Goal: Obtain resource: Download file/media

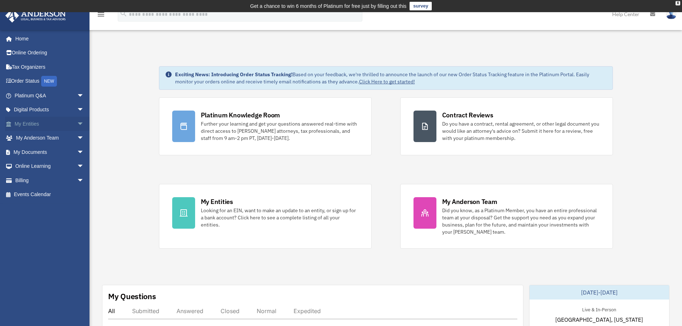
click at [29, 127] on link "My Entities arrow_drop_down" at bounding box center [50, 124] width 90 height 14
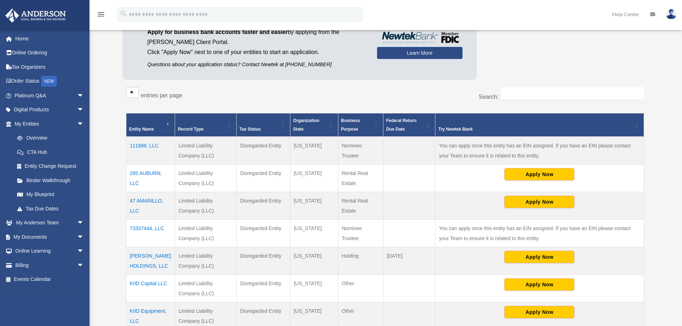
scroll to position [83, 0]
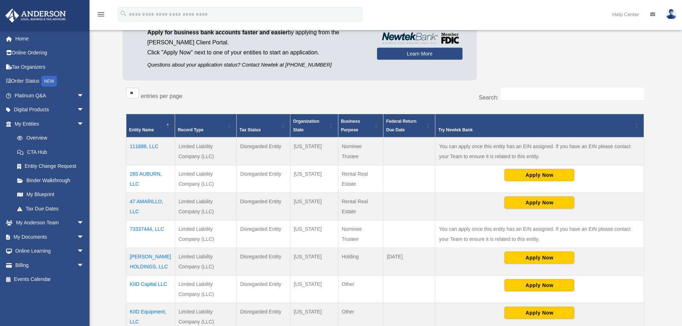
click at [149, 171] on td "285 AUBURN, LLC" at bounding box center [150, 179] width 49 height 28
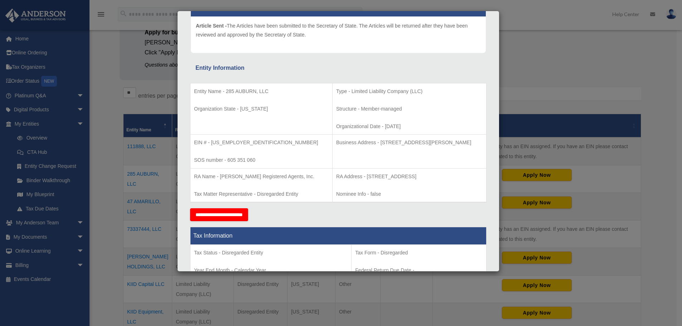
scroll to position [107, 0]
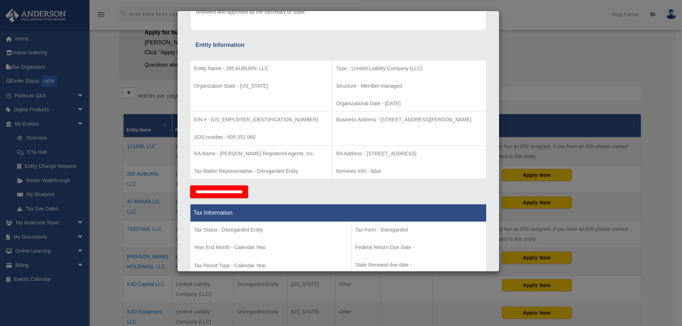
click at [116, 147] on div "Details × Articles Sent Organizational Date" at bounding box center [341, 163] width 682 height 326
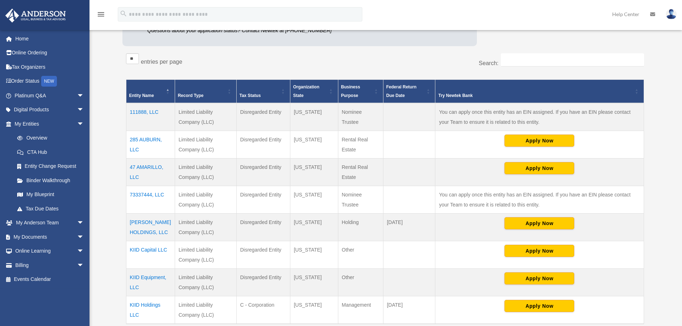
scroll to position [119, 0]
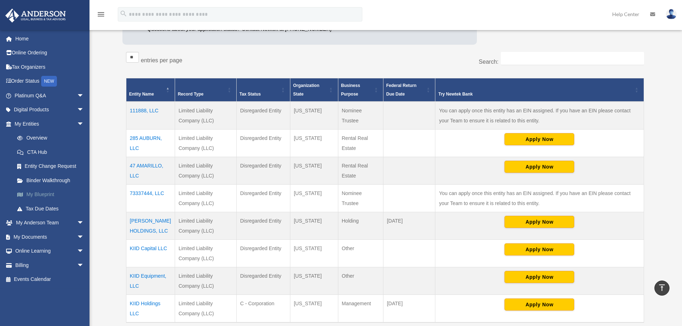
click at [41, 194] on link "My Blueprint" at bounding box center [52, 195] width 85 height 14
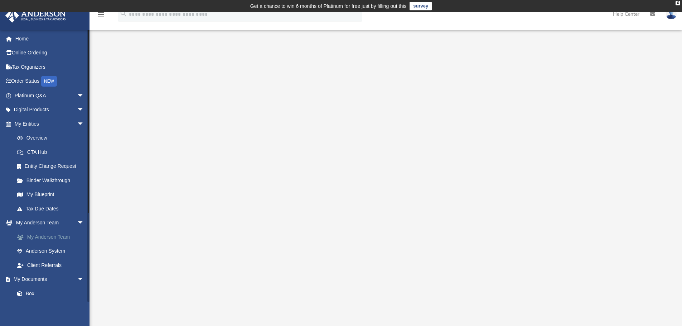
click at [55, 237] on link "My Anderson Team" at bounding box center [52, 237] width 85 height 14
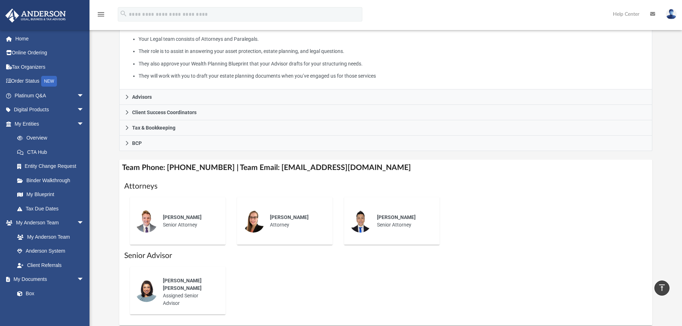
scroll to position [143, 0]
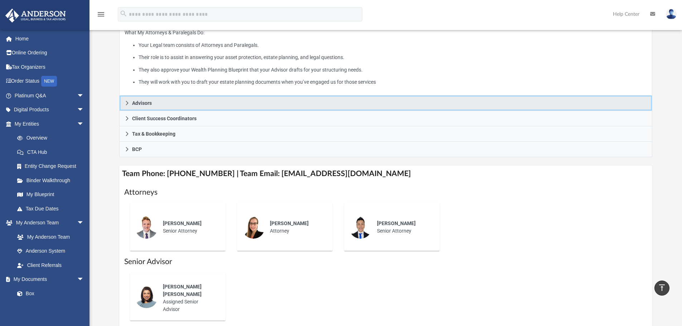
click at [125, 102] on icon at bounding box center [127, 103] width 5 height 5
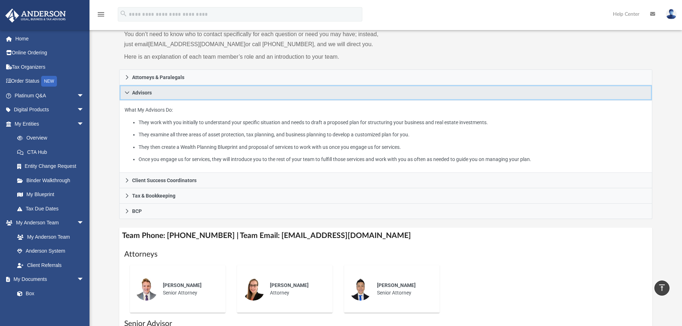
scroll to position [0, 0]
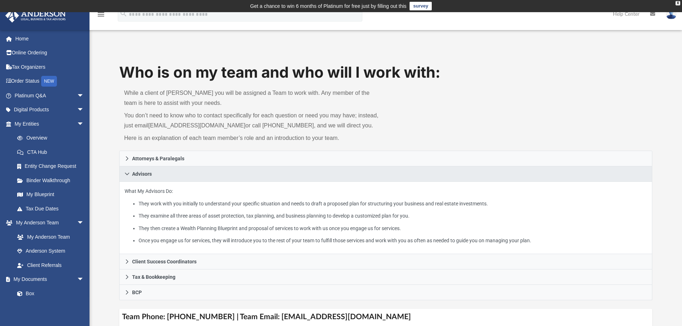
click at [666, 21] on link at bounding box center [670, 14] width 21 height 32
click at [554, 33] on link "My Profile" at bounding box center [564, 33] width 72 height 15
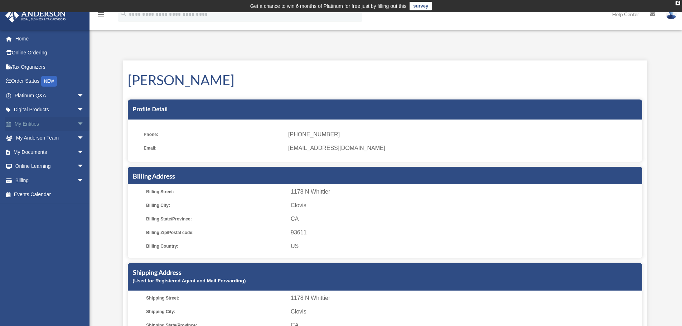
click at [43, 123] on link "My Entities arrow_drop_down" at bounding box center [50, 124] width 90 height 14
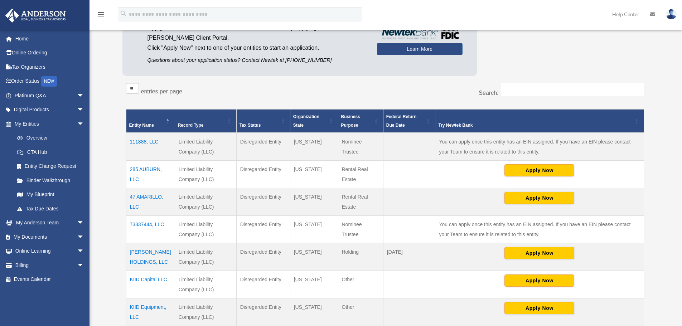
scroll to position [110, 0]
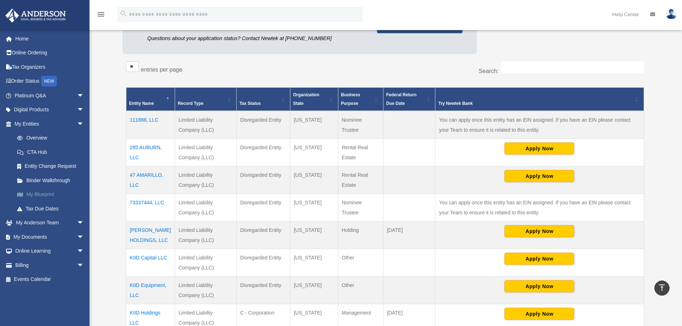
click at [49, 192] on link "My Blueprint" at bounding box center [52, 195] width 85 height 14
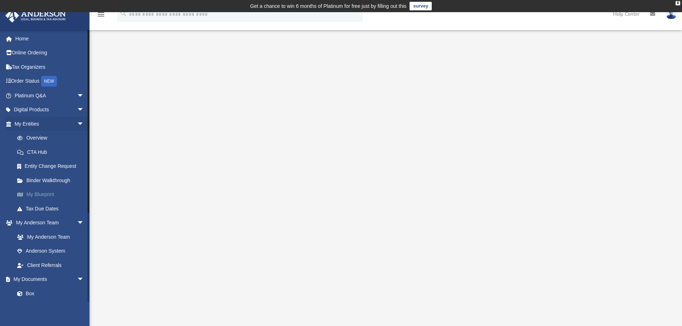
click at [47, 190] on link "My Blueprint" at bounding box center [52, 195] width 85 height 14
click at [152, 148] on div at bounding box center [385, 205] width 533 height 286
click at [43, 179] on link "Binder Walkthrough" at bounding box center [52, 180] width 85 height 14
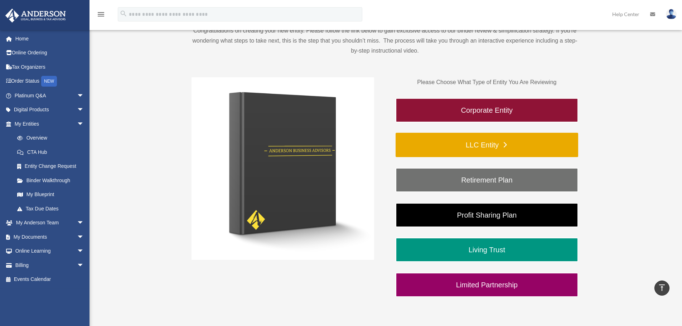
scroll to position [84, 0]
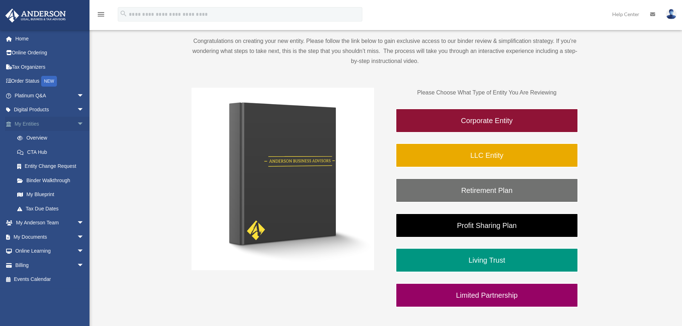
click at [23, 121] on link "My Entities arrow_drop_down" at bounding box center [50, 124] width 90 height 14
click at [29, 122] on link "My Entities arrow_drop_down" at bounding box center [50, 124] width 90 height 14
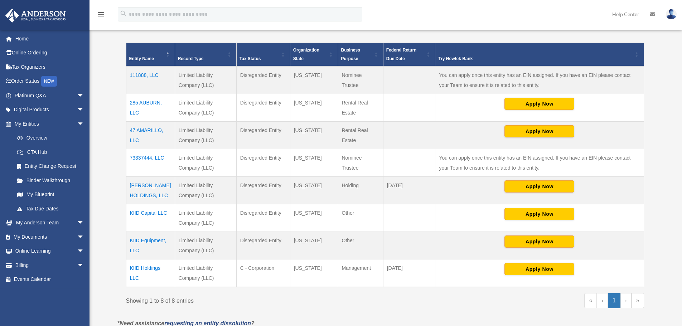
scroll to position [155, 0]
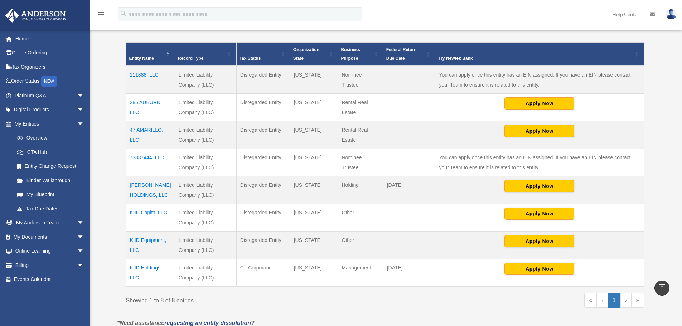
click at [150, 242] on td "KIID Equipment, LLC" at bounding box center [150, 246] width 49 height 28
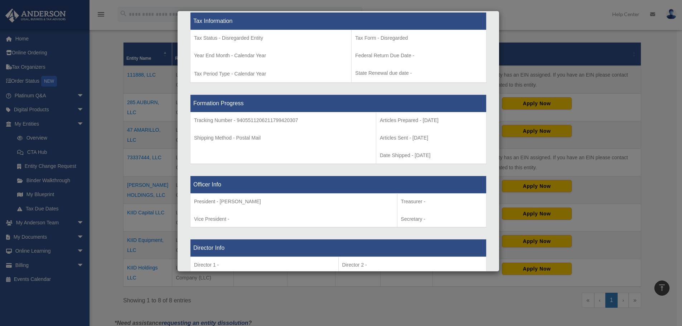
scroll to position [298, 0]
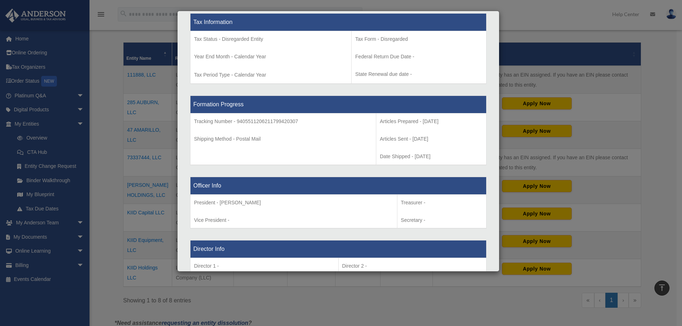
click at [543, 38] on div "Details × Articles Sent Organizational Date" at bounding box center [341, 163] width 682 height 326
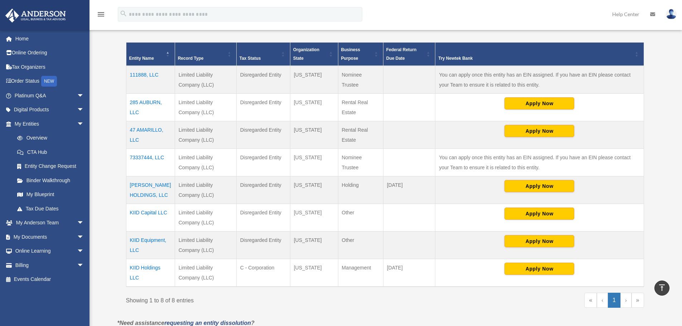
click at [132, 273] on td "KIID Holdings LLC" at bounding box center [150, 273] width 49 height 28
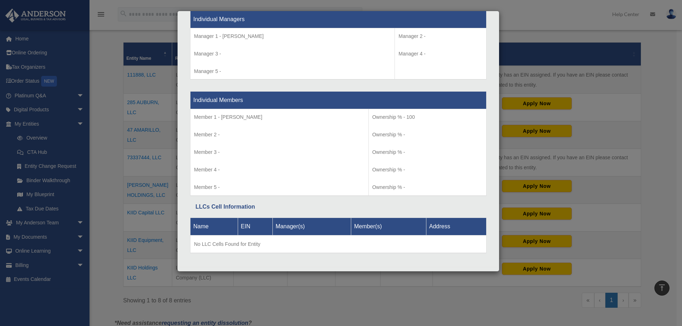
scroll to position [683, 0]
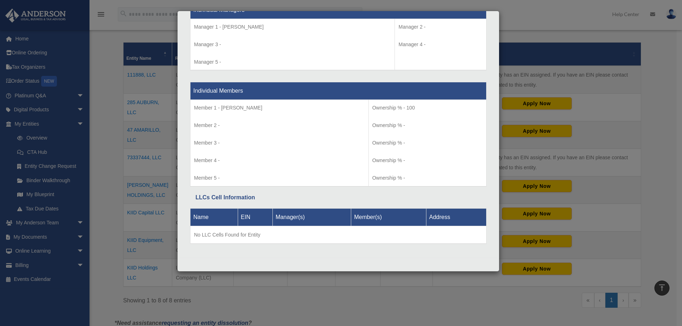
click at [368, 306] on div "Details × Articles Sent Organizational Date" at bounding box center [341, 163] width 682 height 326
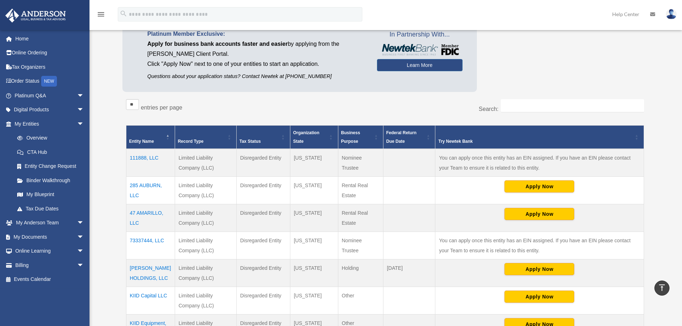
scroll to position [0, 0]
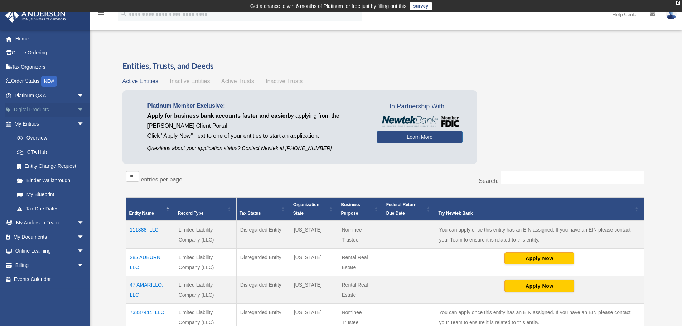
click at [66, 108] on link "Digital Products arrow_drop_down" at bounding box center [50, 110] width 90 height 14
click at [77, 109] on span "arrow_drop_down" at bounding box center [84, 110] width 14 height 15
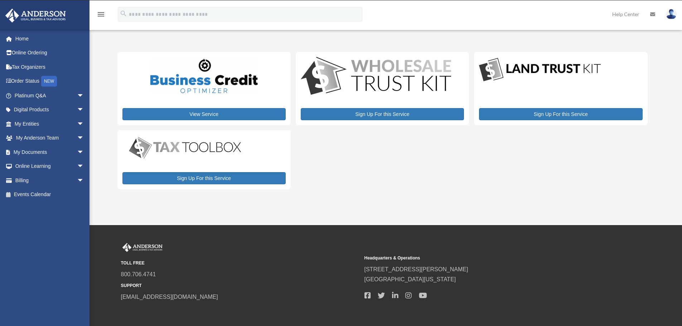
click at [77, 109] on span "arrow_drop_down" at bounding box center [84, 110] width 14 height 15
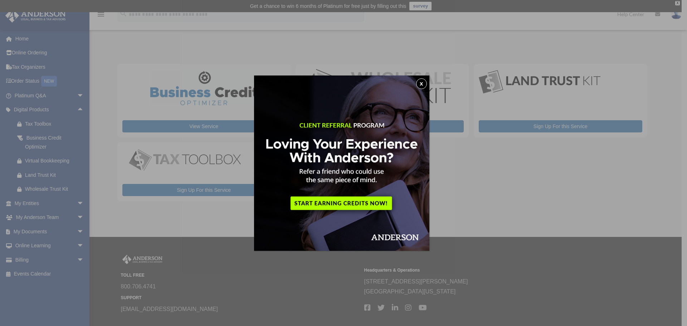
click at [424, 85] on button "x" at bounding box center [421, 83] width 11 height 11
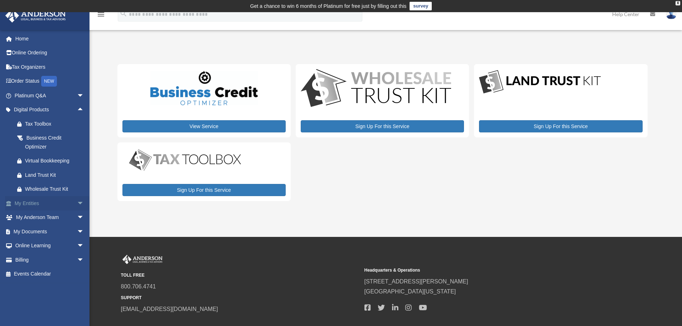
click at [77, 203] on span "arrow_drop_down" at bounding box center [84, 203] width 14 height 15
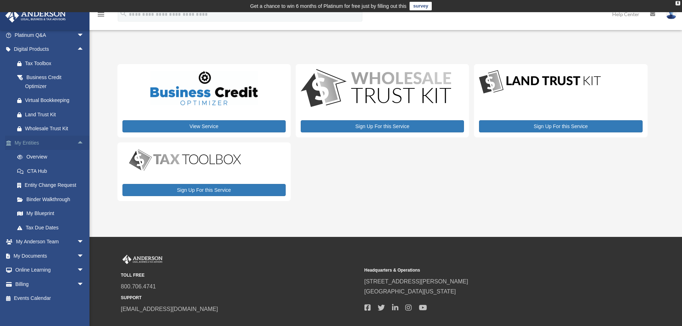
scroll to position [66, 0]
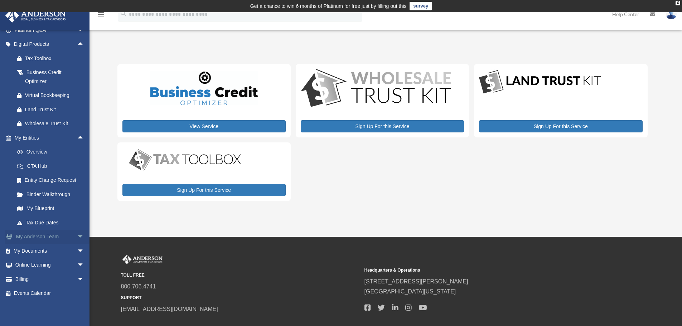
click at [77, 238] on span "arrow_drop_down" at bounding box center [84, 237] width 14 height 15
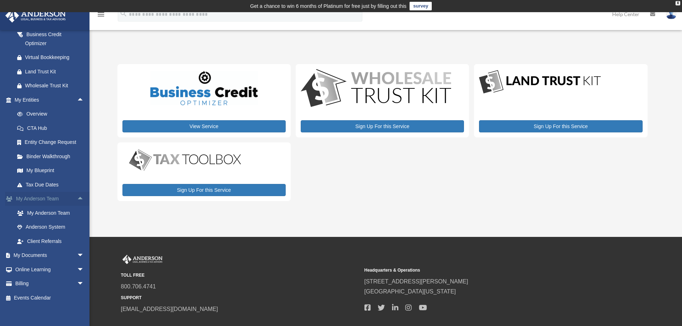
scroll to position [108, 0]
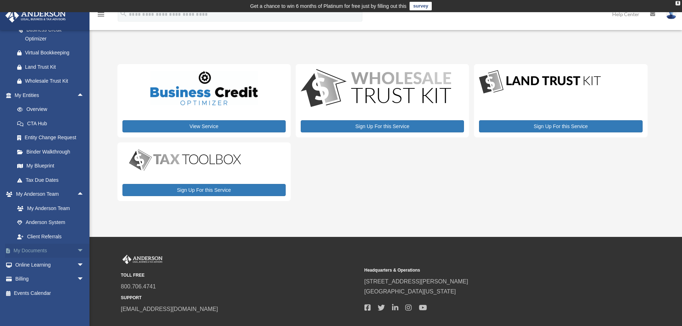
click at [77, 252] on span "arrow_drop_down" at bounding box center [84, 251] width 14 height 15
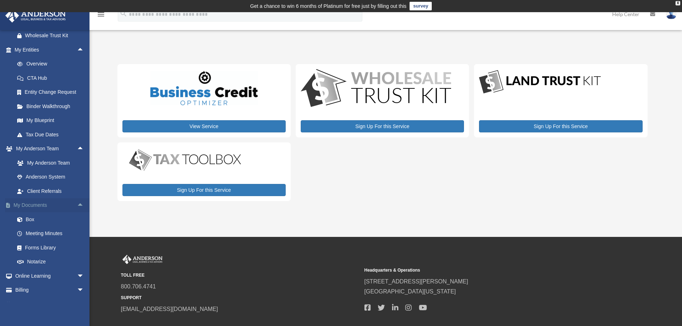
scroll to position [165, 0]
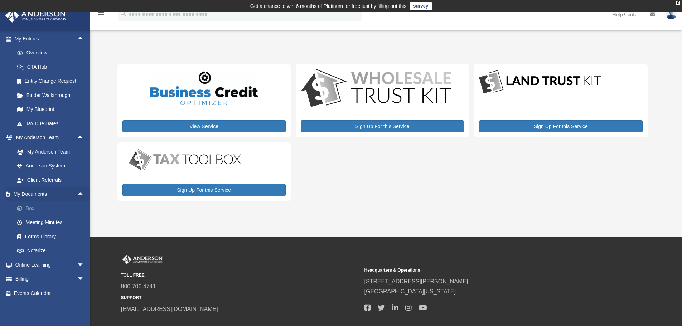
click at [32, 209] on link "Box" at bounding box center [52, 208] width 85 height 14
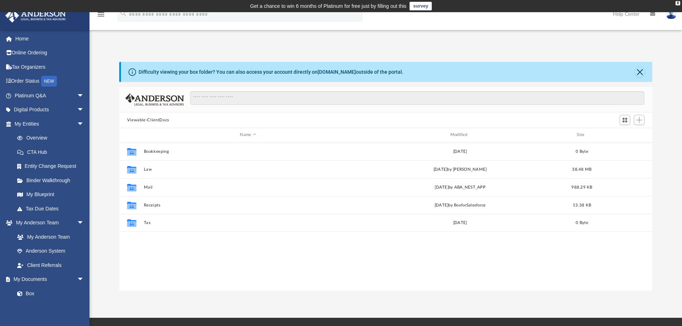
scroll to position [158, 528]
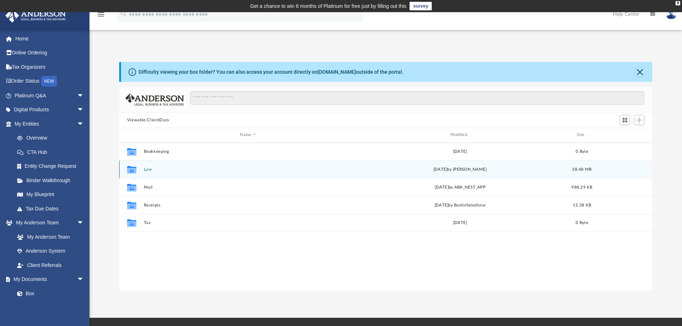
click at [146, 170] on button "Law" at bounding box center [248, 169] width 209 height 5
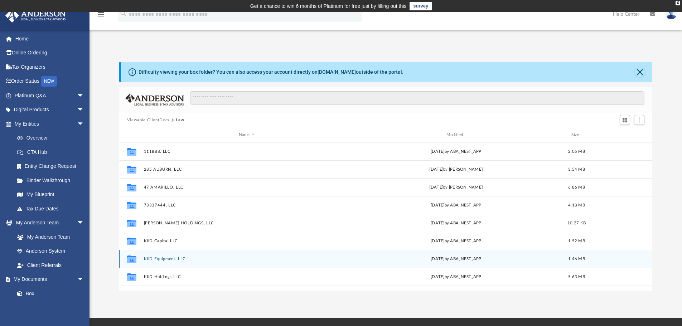
click at [160, 258] on button "KIID Equipment, LLC" at bounding box center [247, 259] width 206 height 5
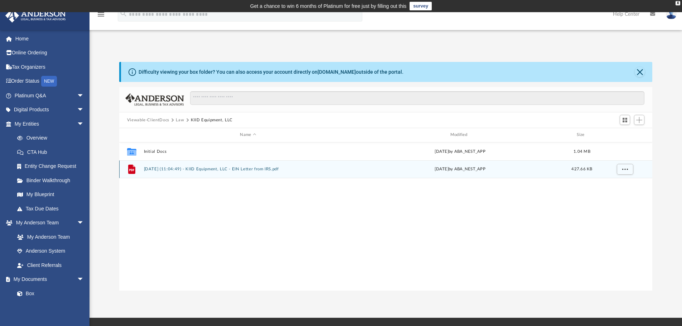
click at [169, 165] on div "File 2025.02.19 (11:04:49) - KIID Equipment, LLC - EIN Letter from IRS.pdf Wed …" at bounding box center [385, 169] width 533 height 18
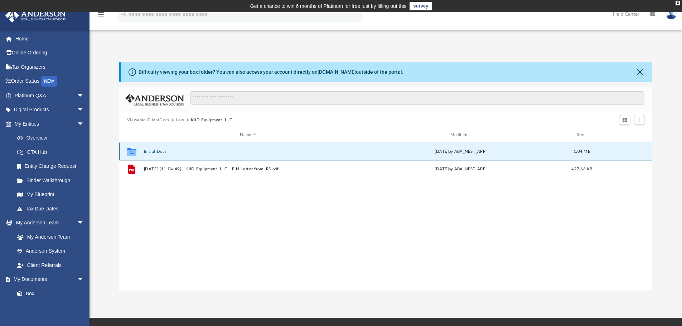
click at [155, 149] on button "Initial Docs" at bounding box center [248, 151] width 209 height 5
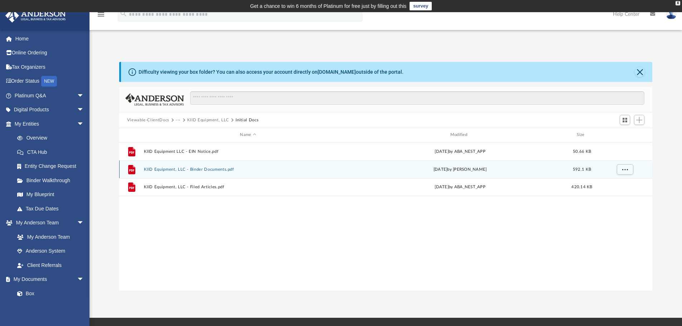
click at [171, 168] on button "KIID Equipment, LLC - Binder Documents.pdf" at bounding box center [248, 169] width 209 height 5
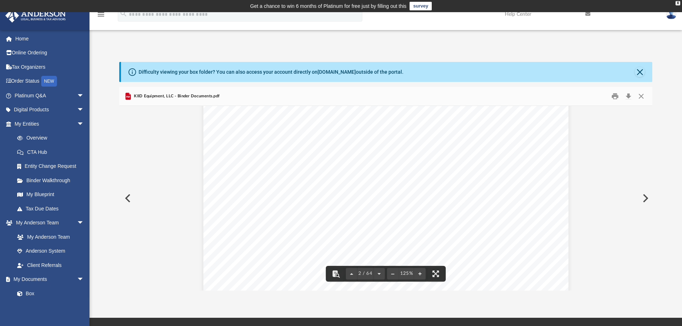
scroll to position [752, 0]
click at [646, 73] on div "Difficulty viewing your box folder? You can also access your account directly o…" at bounding box center [387, 72] width 532 height 20
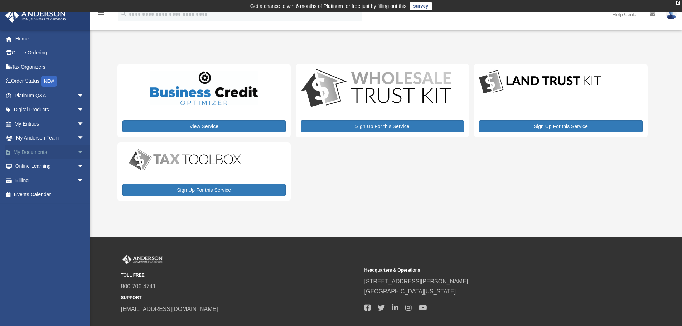
click at [81, 156] on span "arrow_drop_down" at bounding box center [84, 152] width 14 height 15
click at [43, 171] on link "Box" at bounding box center [52, 166] width 85 height 14
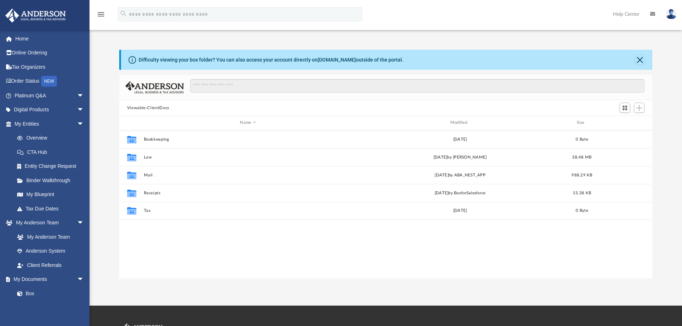
scroll to position [158, 528]
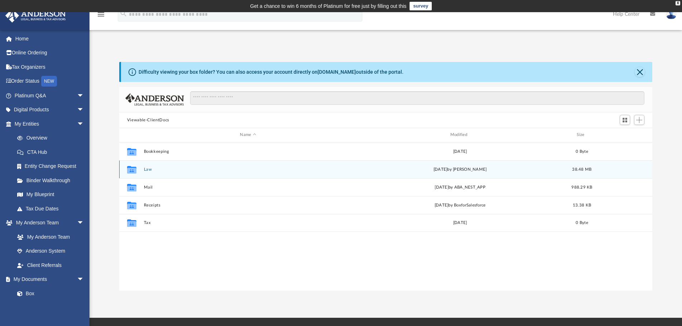
click at [142, 172] on div "Collaborated Folder Law [DATE] by [PERSON_NAME] 38.48 MB" at bounding box center [385, 169] width 533 height 18
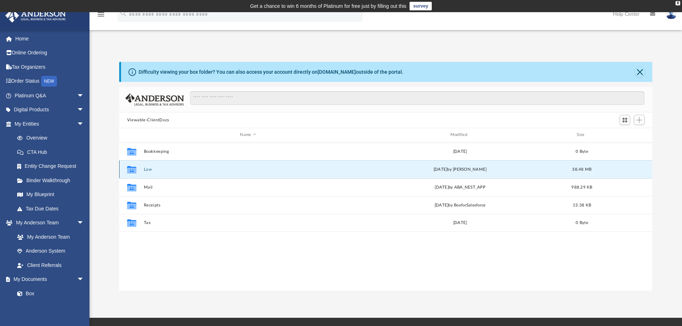
click at [147, 170] on button "Law" at bounding box center [248, 169] width 209 height 5
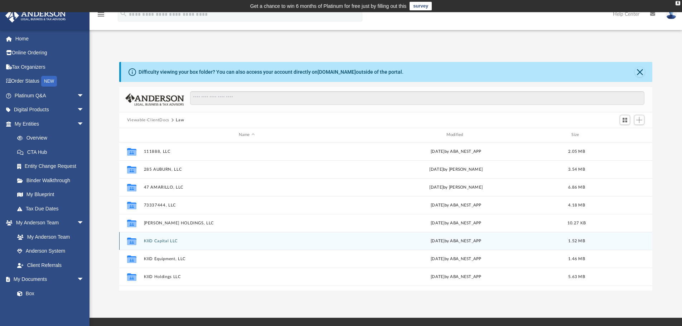
click at [163, 241] on button "KIID Capital LLC" at bounding box center [247, 241] width 206 height 5
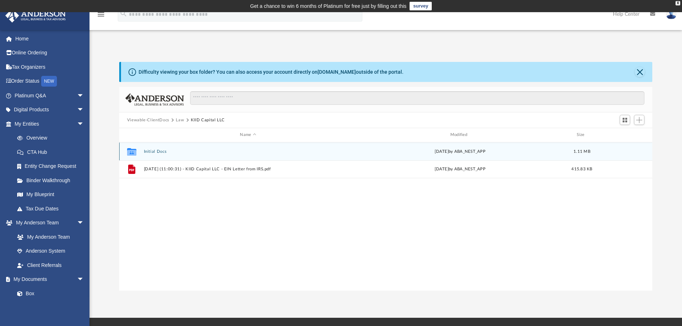
click at [152, 149] on button "Initial Docs" at bounding box center [248, 151] width 209 height 5
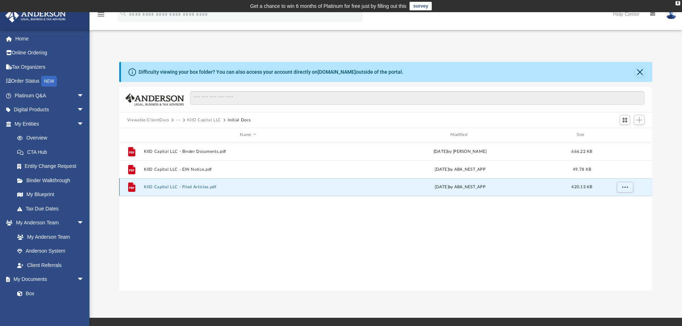
click at [176, 189] on button "KIID Capital LLC - Filed Articles.pdf" at bounding box center [248, 187] width 209 height 5
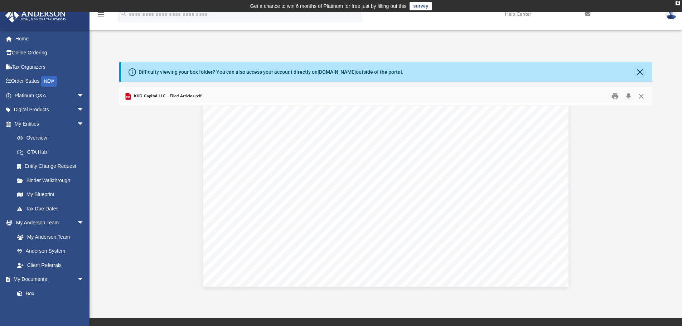
scroll to position [1748, 0]
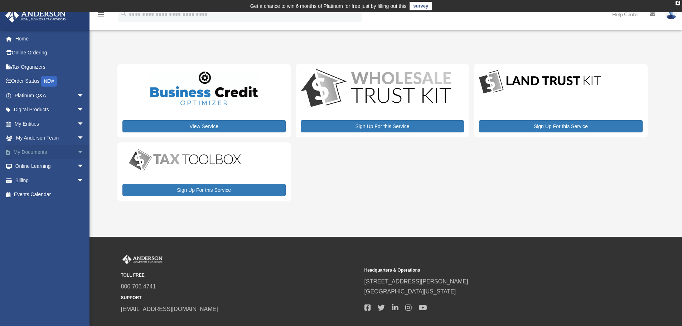
click at [60, 150] on link "My Documents arrow_drop_down" at bounding box center [50, 152] width 90 height 14
click at [77, 153] on span "arrow_drop_down" at bounding box center [84, 152] width 14 height 15
click at [25, 164] on span at bounding box center [23, 166] width 5 height 5
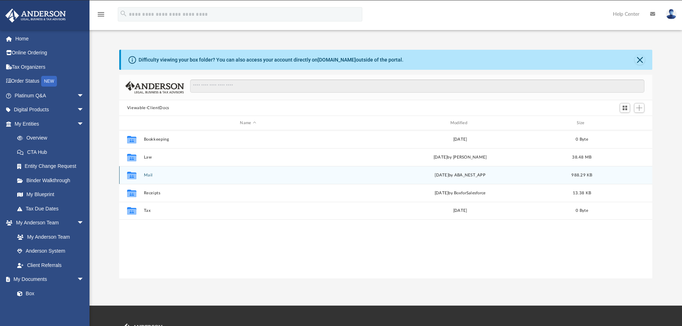
scroll to position [158, 528]
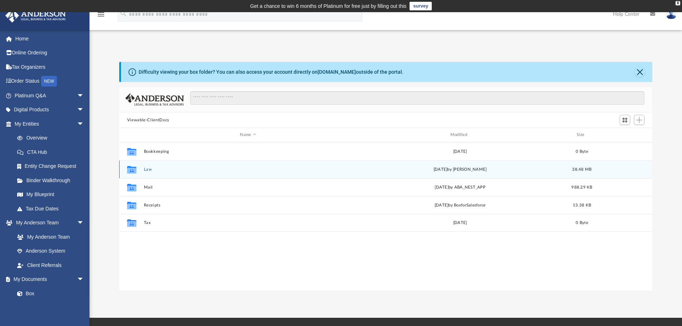
click at [146, 168] on button "Law" at bounding box center [248, 169] width 209 height 5
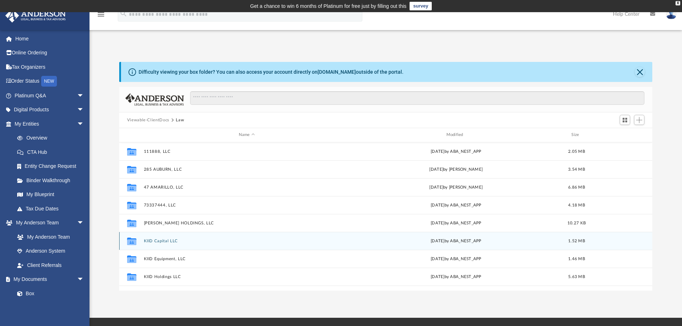
click at [160, 240] on button "KIID Capital LLC" at bounding box center [247, 241] width 206 height 5
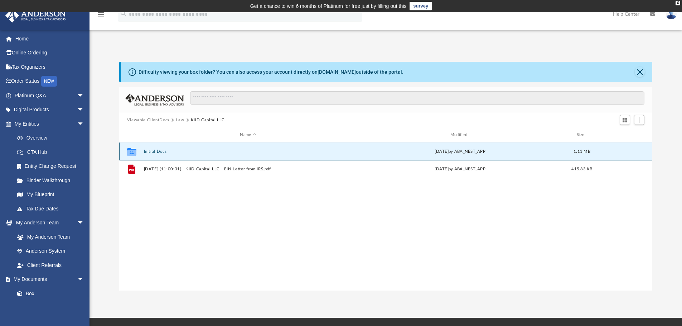
click at [155, 150] on button "Initial Docs" at bounding box center [248, 151] width 209 height 5
click at [190, 152] on button "KIID Capital LLC - Binder Documents.pdf" at bounding box center [248, 151] width 209 height 5
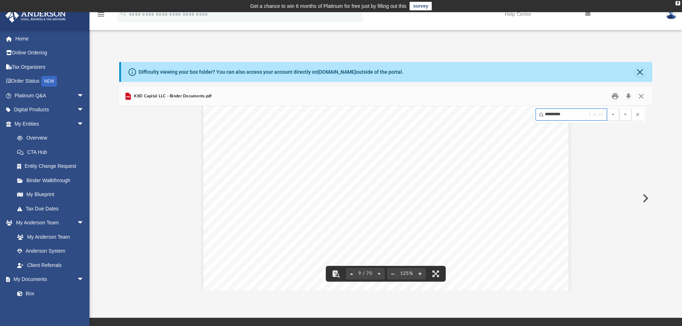
scroll to position [4188, 0]
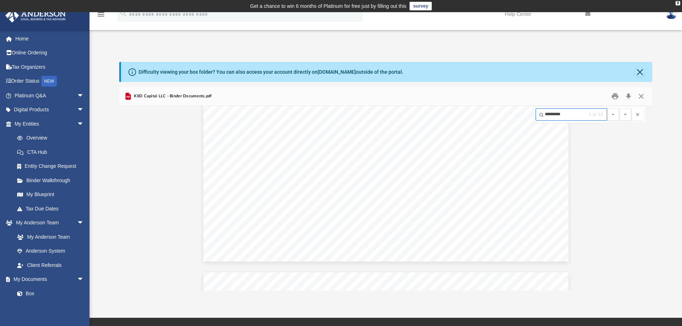
type input "*********"
click at [51, 194] on link "My Blueprint" at bounding box center [52, 195] width 85 height 14
